Goal: Information Seeking & Learning: Learn about a topic

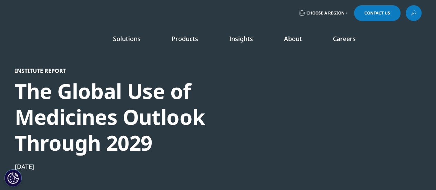
drag, startPoint x: 0, startPoint y: 0, endPoint x: 121, endPoint y: 132, distance: 178.8
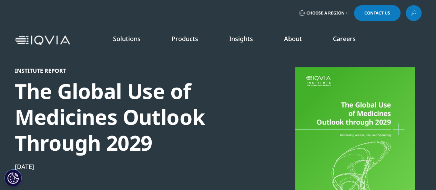
click at [121, 132] on link "SEE LATEST REPORTS" at bounding box center [145, 133] width 83 height 6
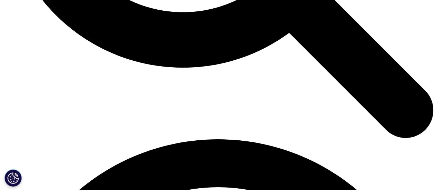
scroll to position [638, 0]
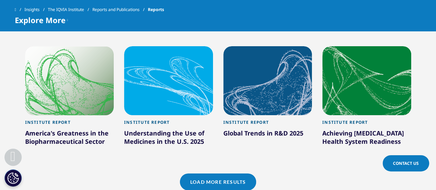
click at [209, 178] on link "Load More Results" at bounding box center [218, 181] width 76 height 17
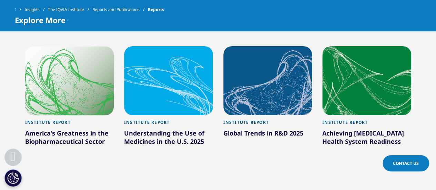
scroll to position [756, 0]
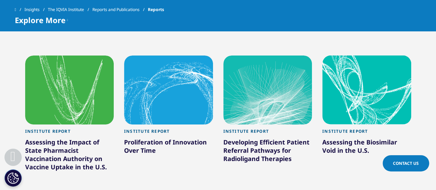
click at [156, 83] on div at bounding box center [168, 89] width 89 height 69
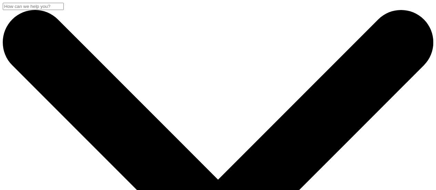
scroll to position [167, 407]
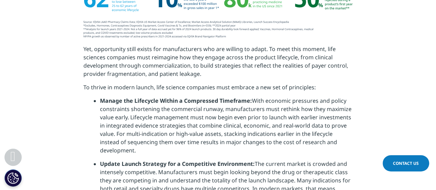
scroll to position [1500, 0]
